Goal: Information Seeking & Learning: Check status

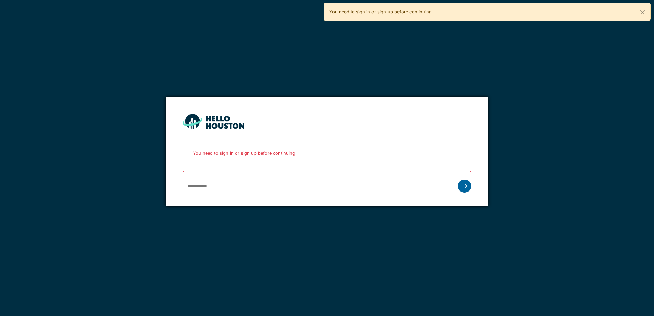
type input "**********"
click at [467, 185] on div at bounding box center [465, 186] width 14 height 13
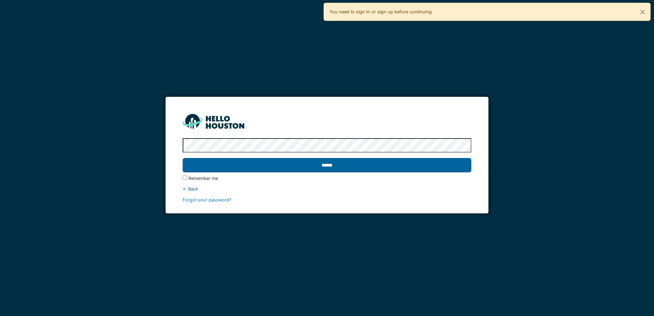
click at [300, 163] on input "******" at bounding box center [327, 165] width 289 height 14
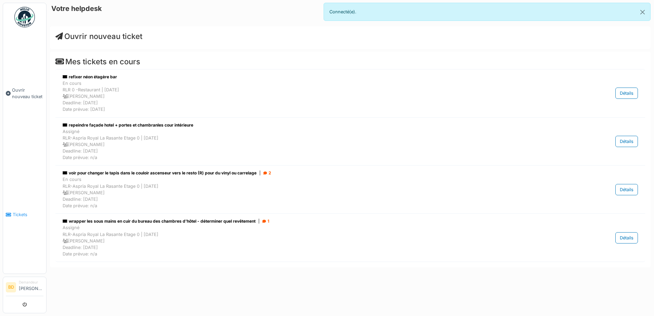
click at [17, 200] on link "Tickets" at bounding box center [24, 215] width 43 height 118
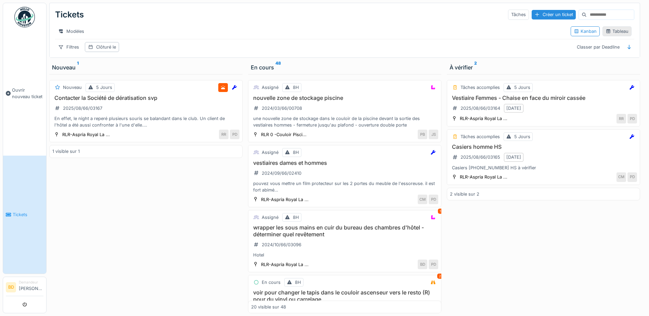
click at [620, 35] on div "Tableau" at bounding box center [617, 31] width 23 height 7
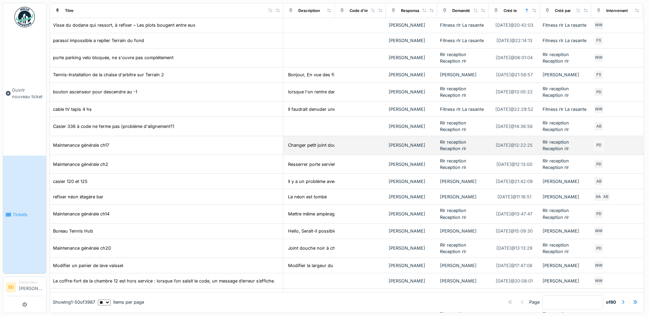
scroll to position [250, 0]
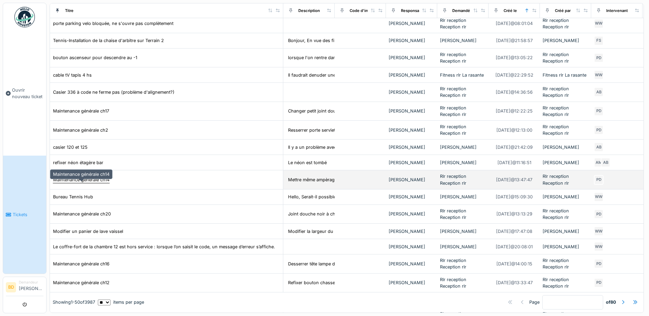
click at [85, 183] on div "Maintenance générale ch14" at bounding box center [81, 180] width 56 height 7
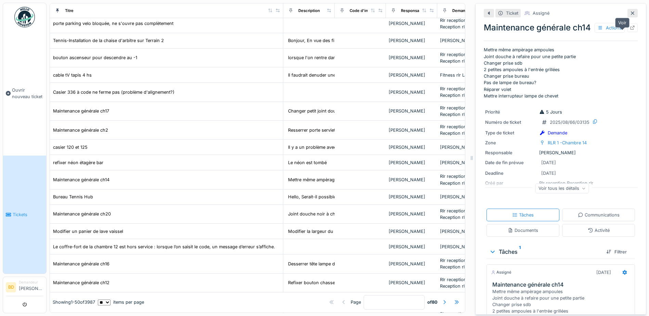
click at [630, 30] on icon at bounding box center [632, 28] width 5 height 4
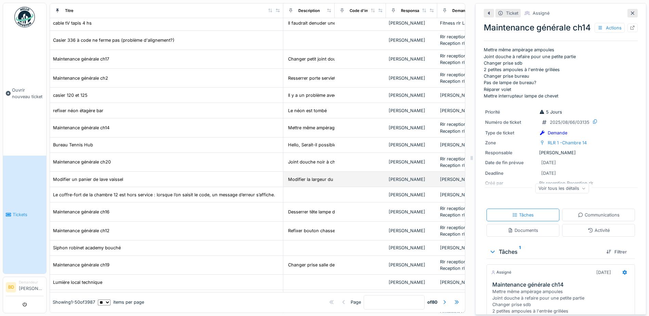
scroll to position [318, 0]
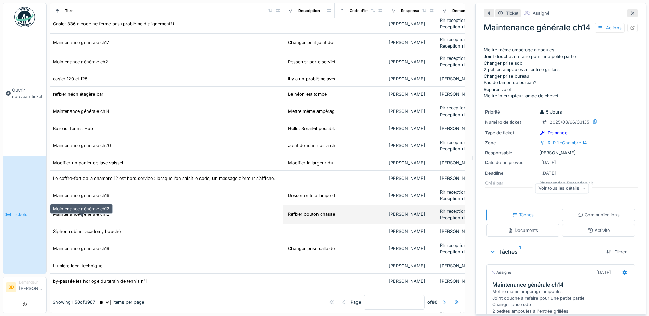
click at [107, 216] on div "Maintenance générale ch12" at bounding box center [81, 214] width 56 height 7
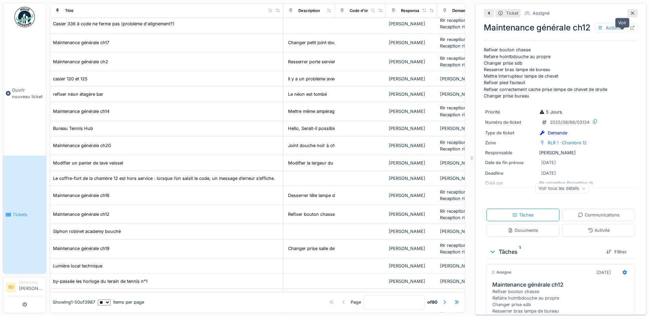
click at [630, 26] on div at bounding box center [632, 28] width 5 height 7
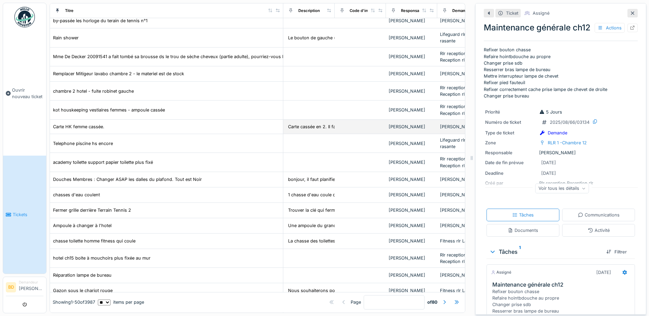
scroll to position [626, 0]
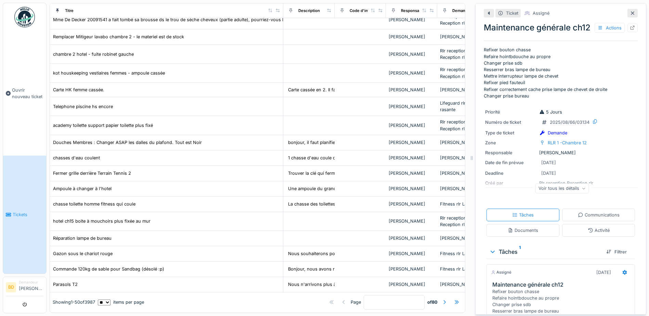
click at [625, 13] on div "Ticket Assigné" at bounding box center [561, 13] width 154 height 11
click at [630, 11] on icon at bounding box center [632, 13] width 5 height 4
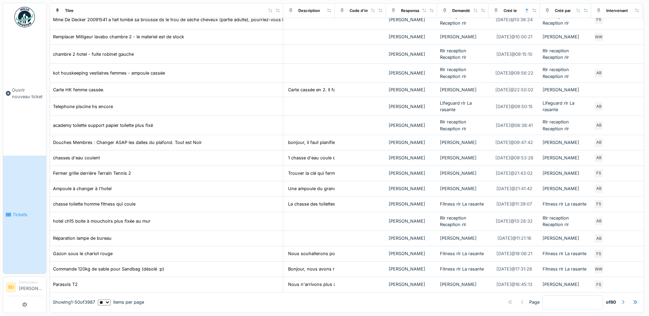
click at [621, 300] on div at bounding box center [623, 303] width 5 height 7
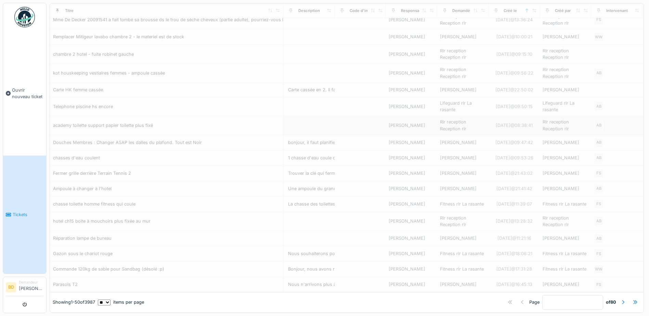
type input "*"
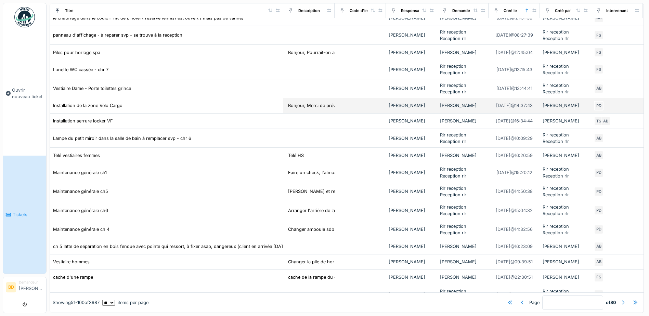
scroll to position [582, 0]
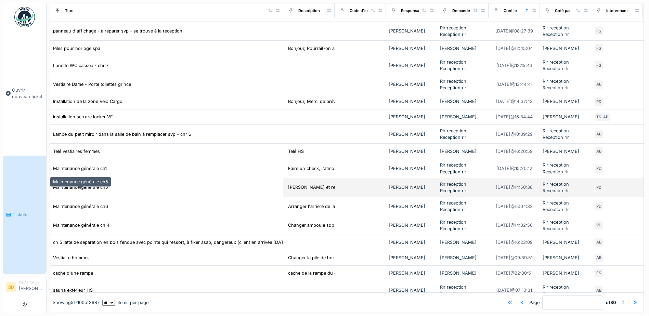
click at [95, 191] on div "Maintenance générale ch5" at bounding box center [80, 187] width 55 height 7
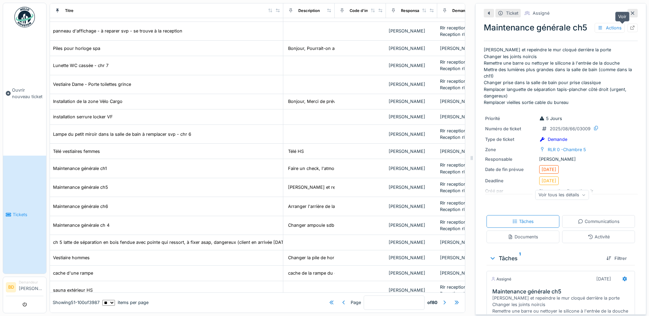
click at [628, 32] on div at bounding box center [633, 28] width 10 height 9
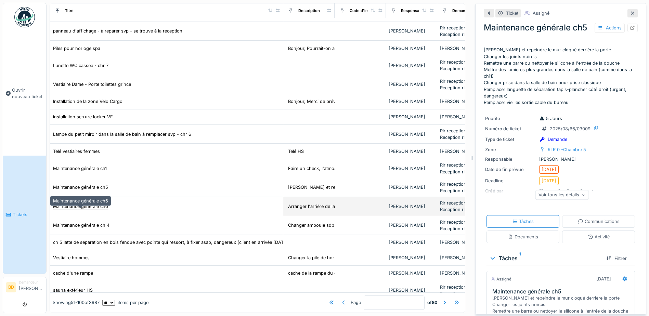
click at [97, 210] on div "Maintenance générale ch6" at bounding box center [80, 206] width 55 height 7
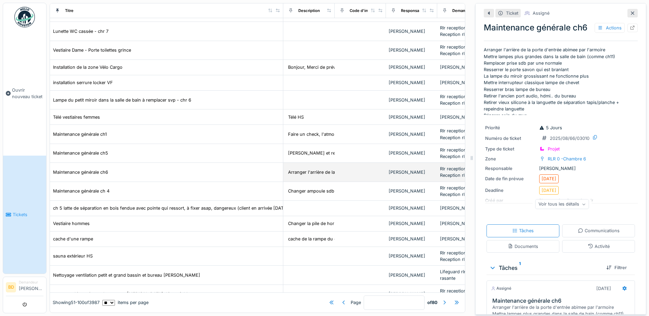
scroll to position [638, 0]
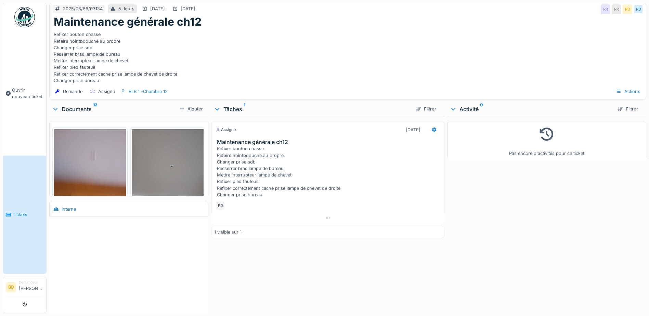
scroll to position [5, 0]
click at [328, 216] on icon at bounding box center [327, 218] width 5 height 4
